Goal: Task Accomplishment & Management: Complete application form

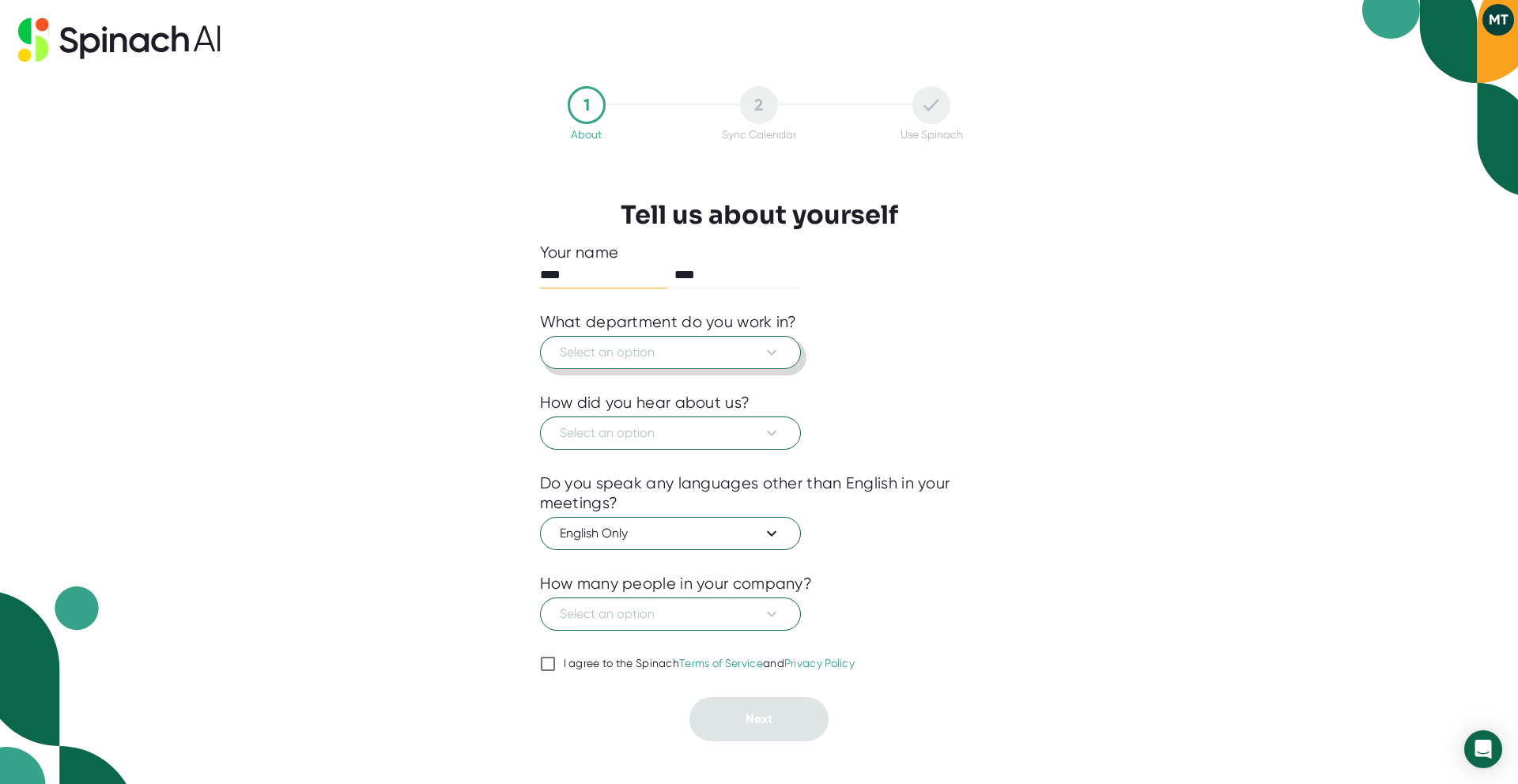
click at [772, 345] on icon at bounding box center [772, 352] width 19 height 19
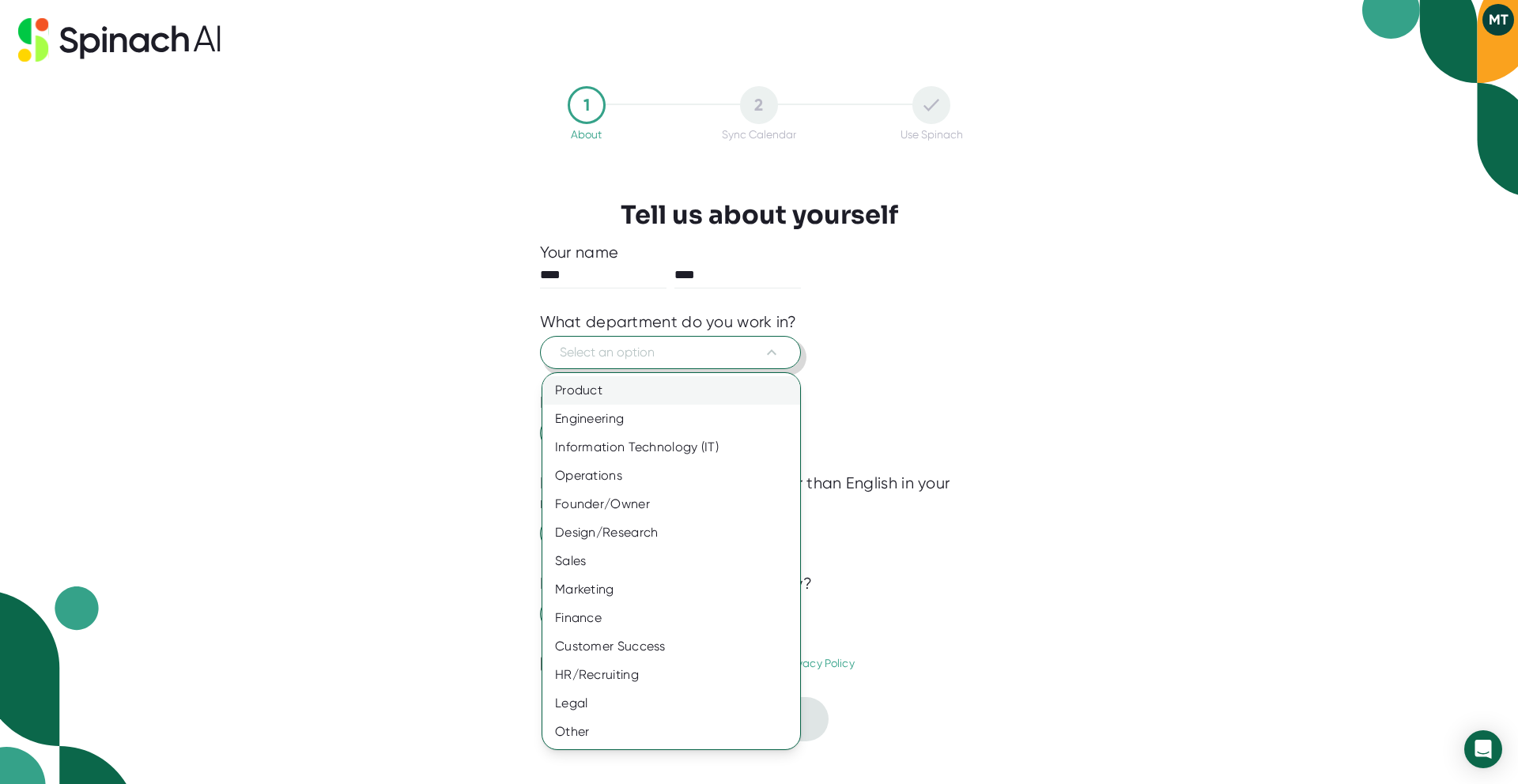
click at [689, 396] on div "Product" at bounding box center [671, 390] width 258 height 28
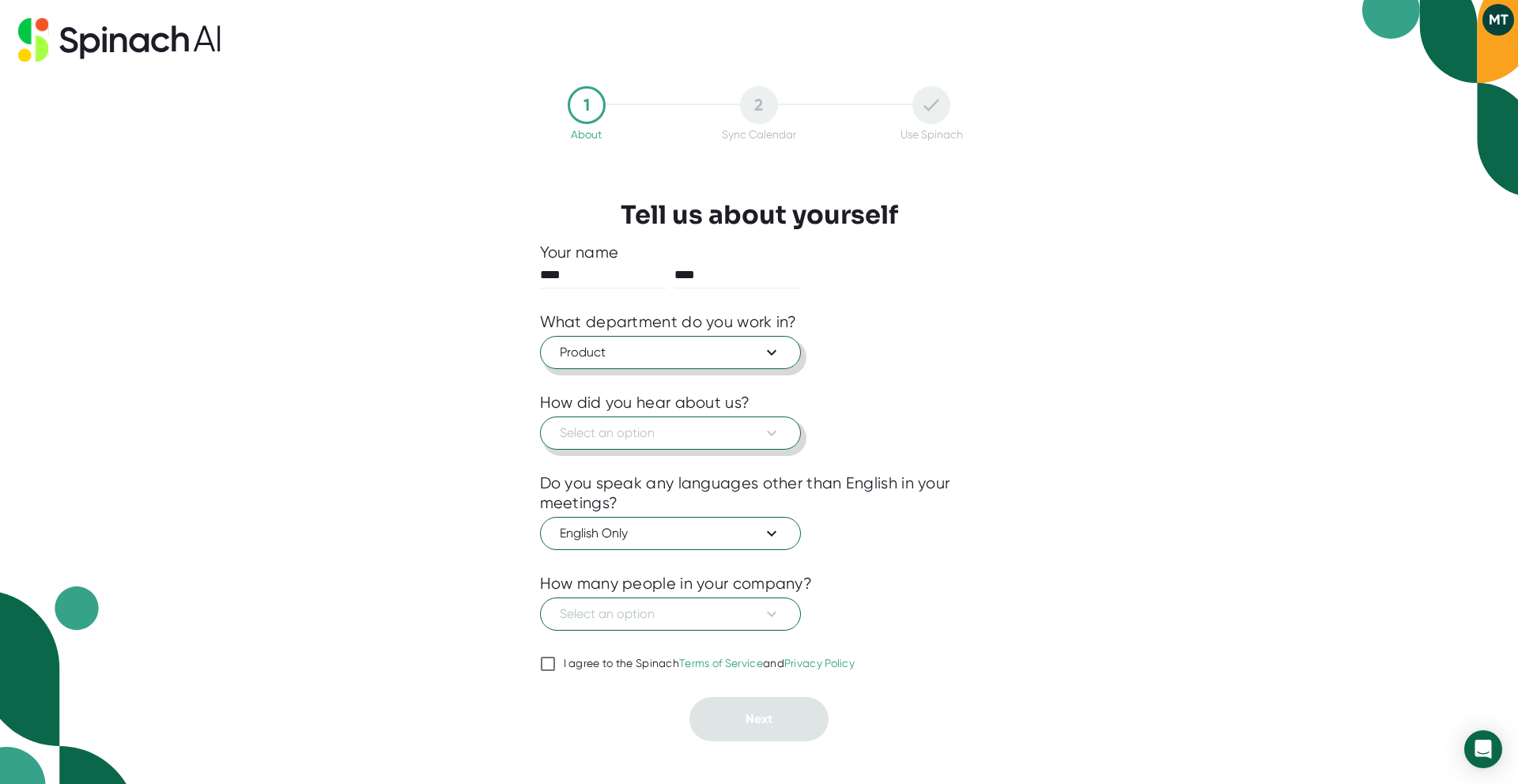
click at [723, 435] on span "Select an option" at bounding box center [670, 433] width 221 height 19
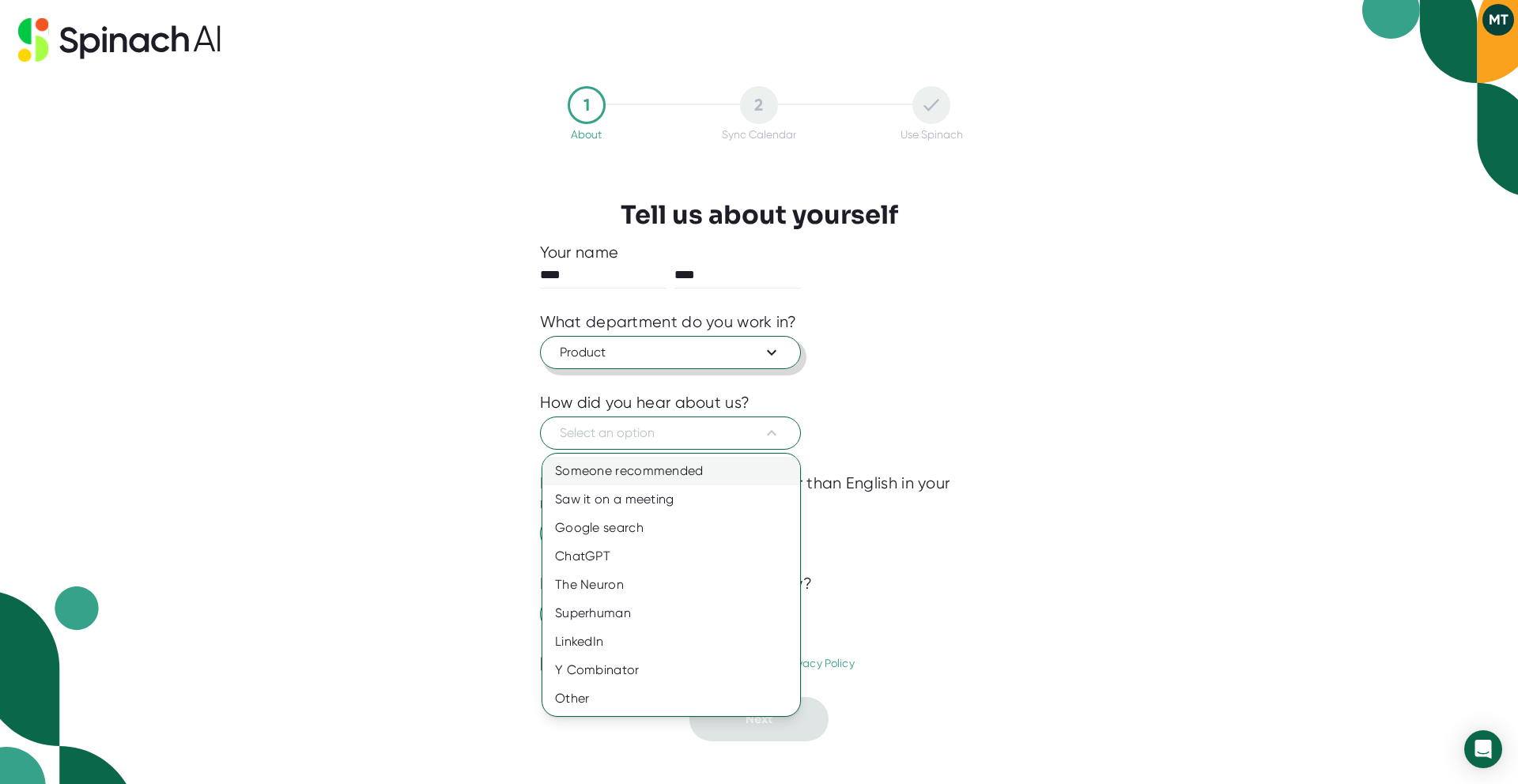
click at [700, 466] on div "Someone recommended" at bounding box center [671, 471] width 258 height 28
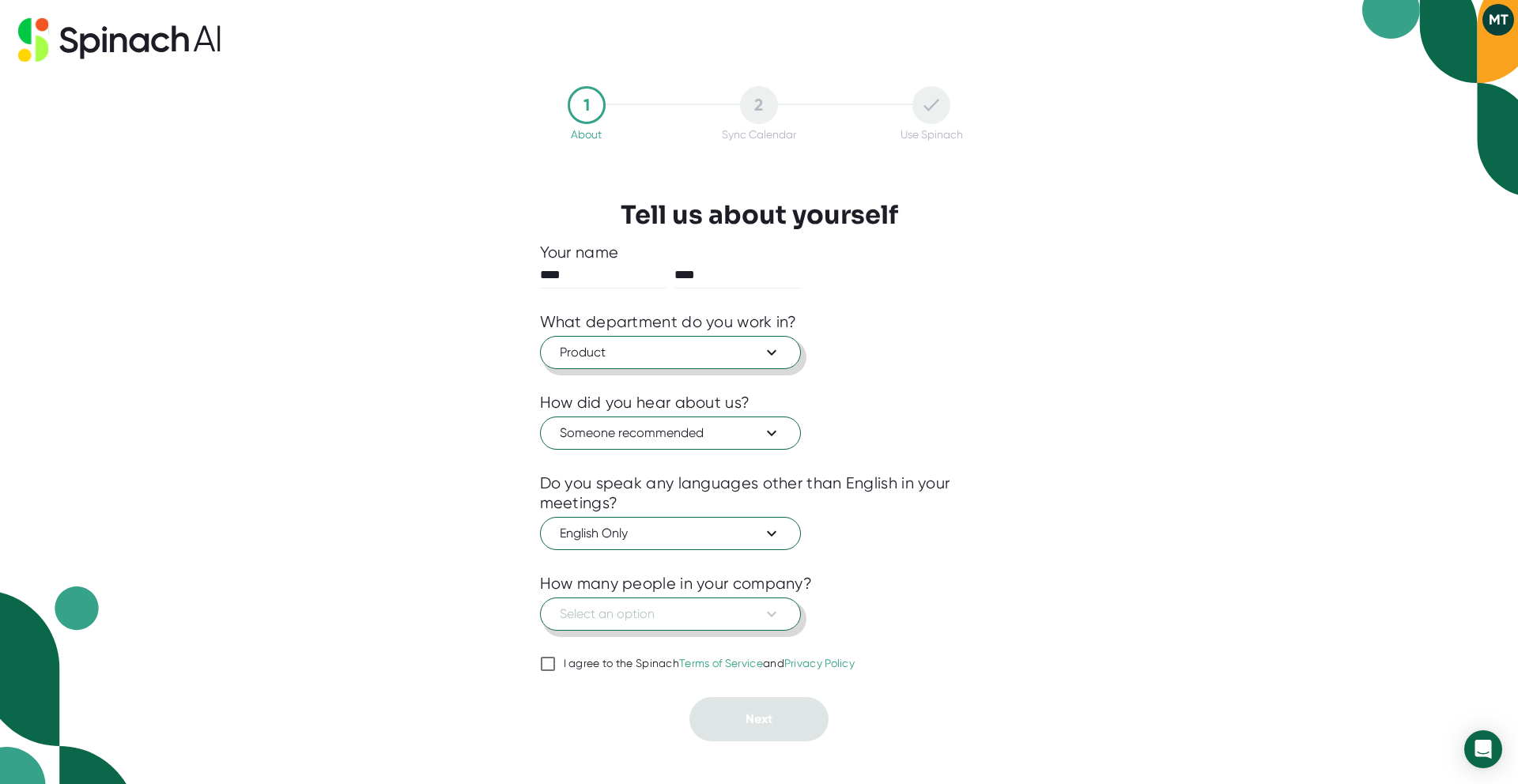
click at [689, 616] on span "Select an option" at bounding box center [670, 614] width 221 height 19
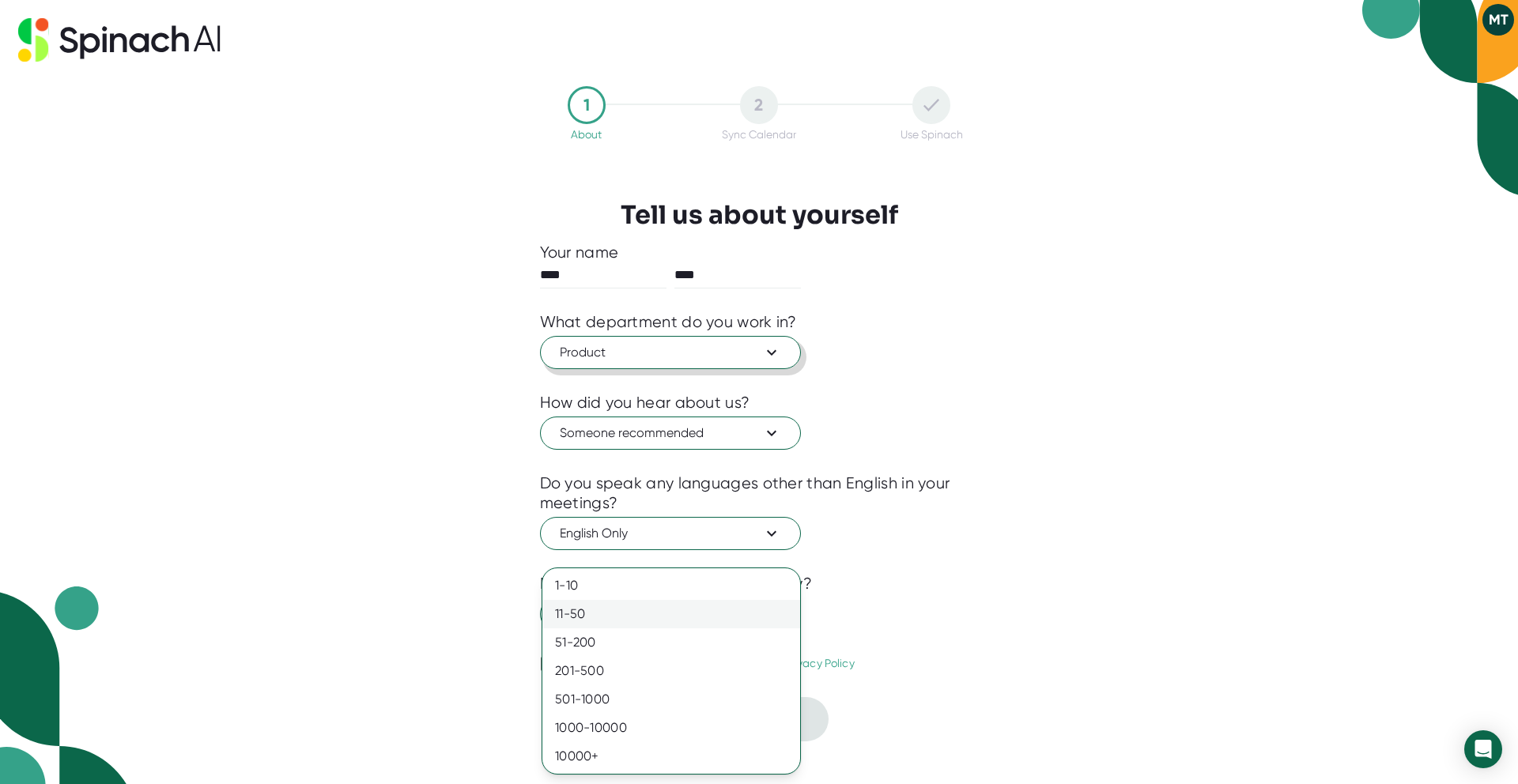
click at [670, 623] on div "11-50" at bounding box center [671, 614] width 258 height 28
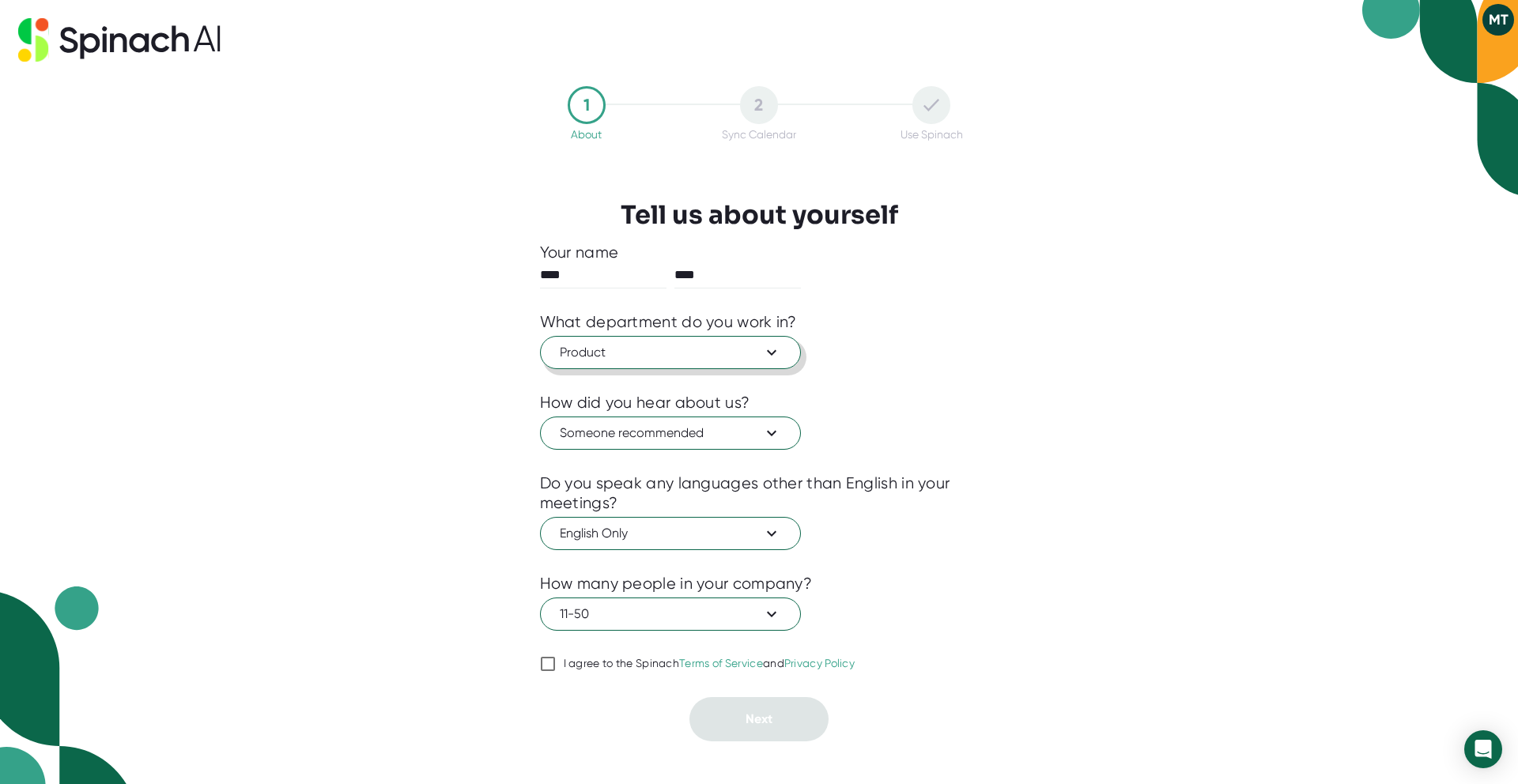
click at [542, 664] on input "I agree to the Spinach Terms of Service and Privacy Policy" at bounding box center [548, 664] width 16 height 19
checkbox input "true"
click at [757, 725] on span "Next" at bounding box center [759, 718] width 27 height 15
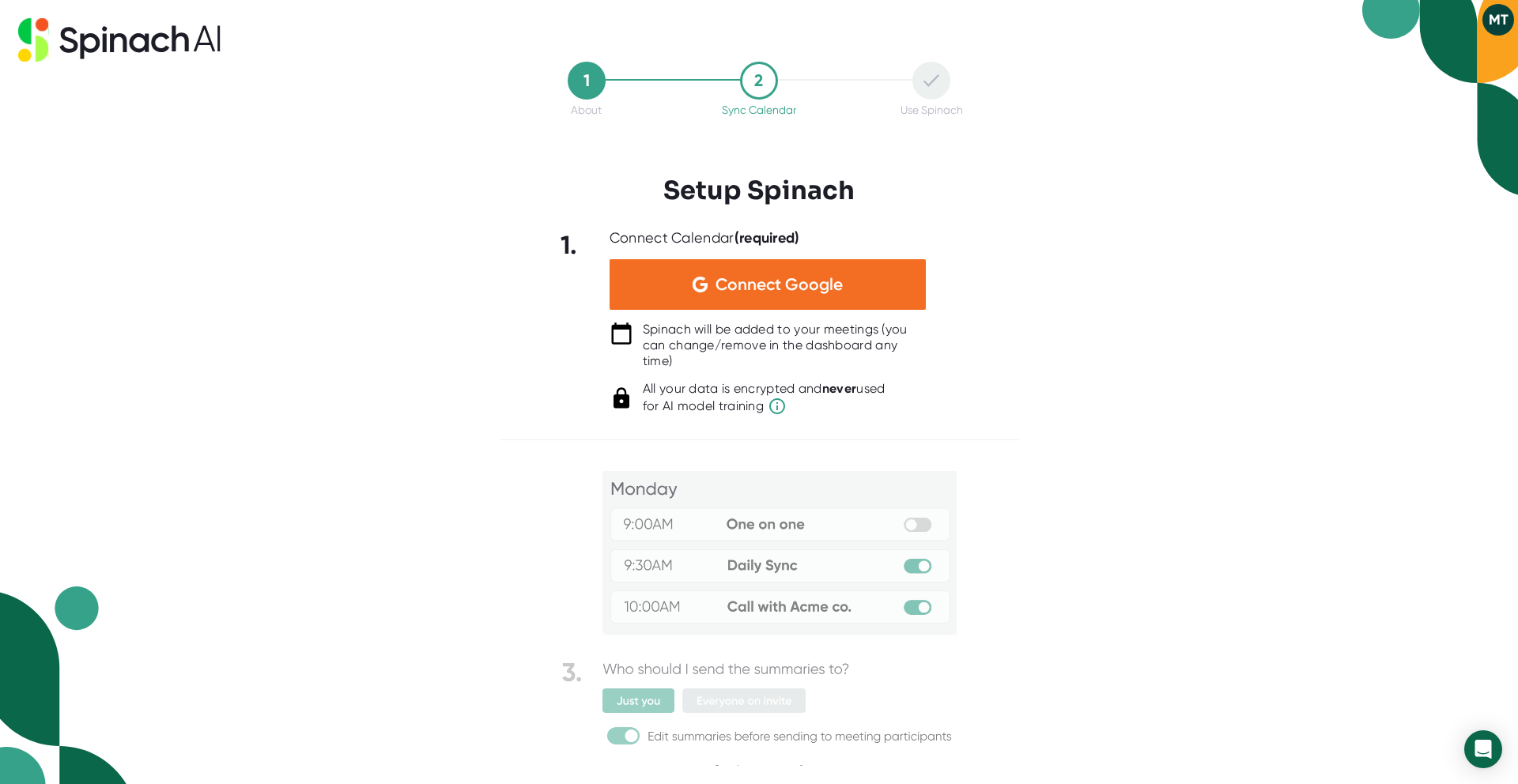
scroll to position [48, 0]
